Goal: Task Accomplishment & Management: Complete application form

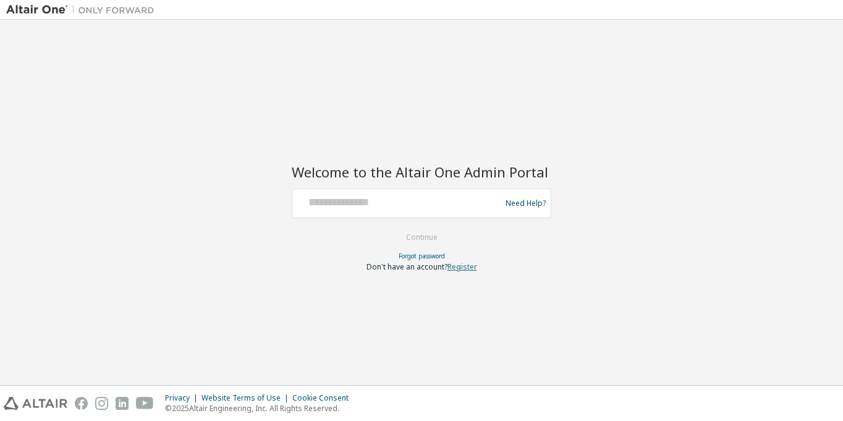
click at [470, 264] on link "Register" at bounding box center [462, 266] width 30 height 11
click at [471, 268] on link "Register" at bounding box center [462, 266] width 30 height 11
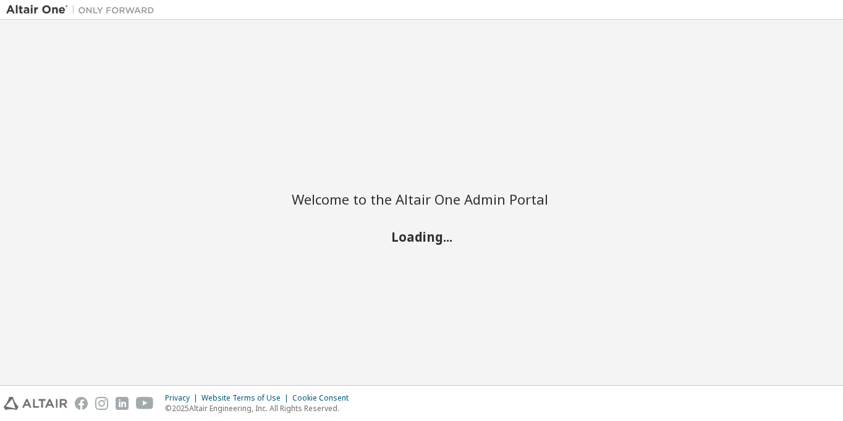
click at [435, 190] on h2 "Welcome to the Altair One Admin Portal" at bounding box center [421, 198] width 259 height 17
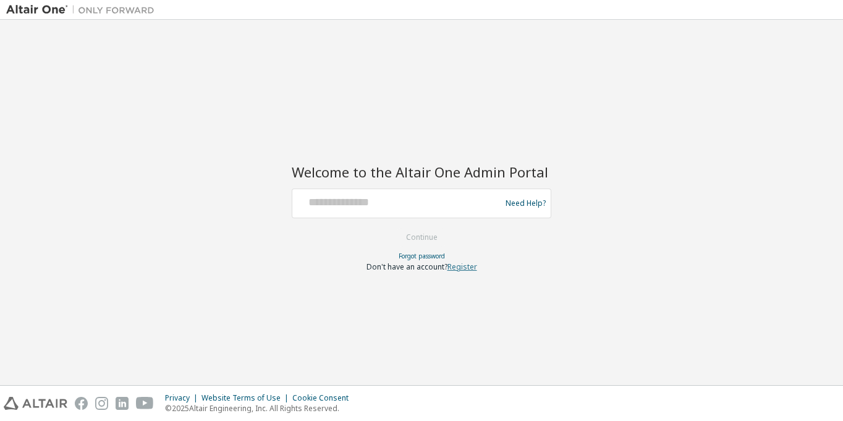
click at [460, 265] on link "Register" at bounding box center [462, 266] width 30 height 11
click at [468, 264] on link "Register" at bounding box center [462, 266] width 30 height 11
